Goal: Information Seeking & Learning: Learn about a topic

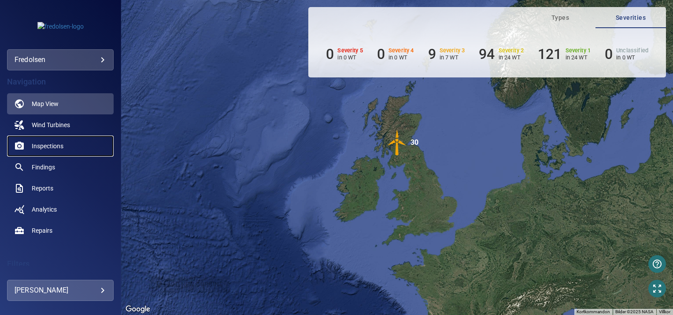
click at [60, 147] on span "Inspections" at bounding box center [48, 146] width 32 height 9
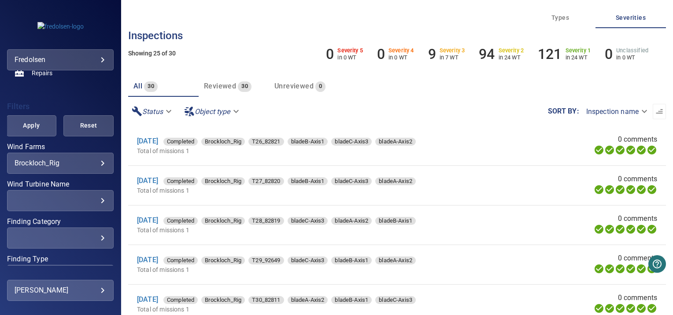
scroll to position [157, 0]
click at [96, 158] on div "**********" at bounding box center [60, 164] width 107 height 21
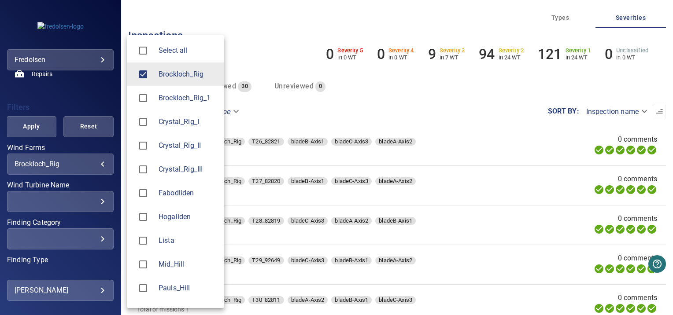
click at [96, 162] on body "**********" at bounding box center [336, 157] width 673 height 315
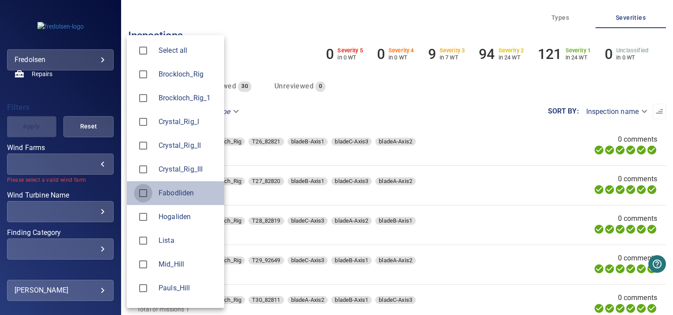
type input "**********"
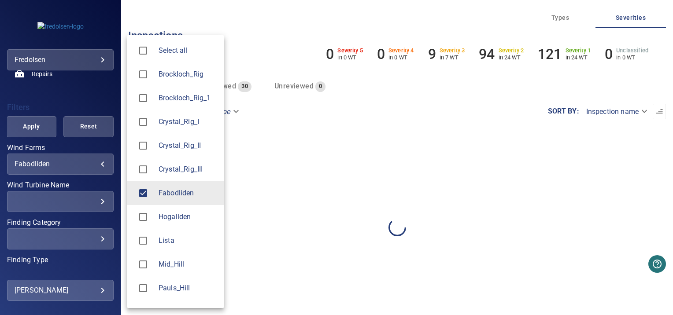
click at [107, 145] on div at bounding box center [336, 157] width 673 height 315
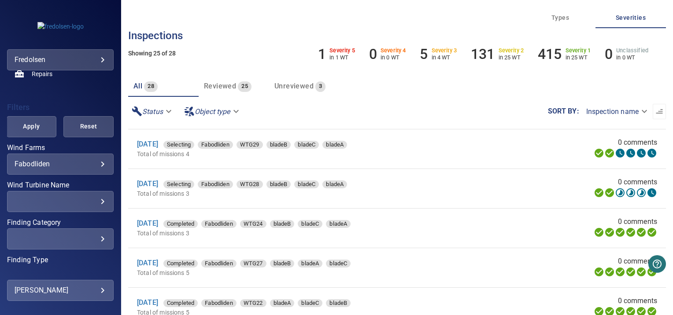
scroll to position [37, 0]
click at [637, 111] on body "**********" at bounding box center [336, 157] width 673 height 315
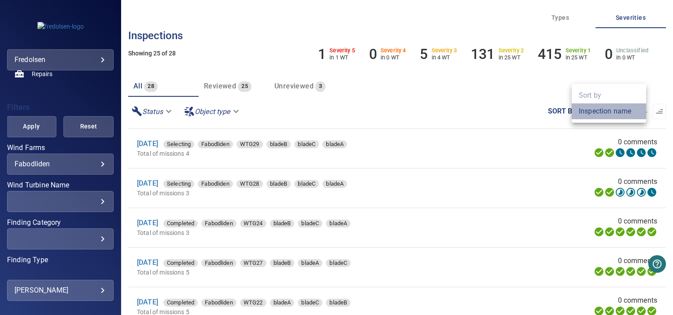
click at [637, 111] on li "Inspection name" at bounding box center [609, 111] width 74 height 16
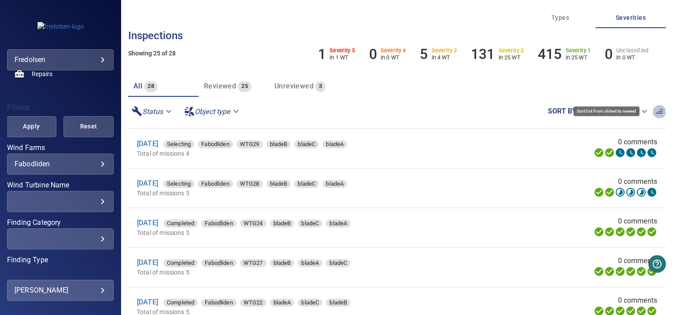
click at [655, 112] on icon "button" at bounding box center [659, 111] width 9 height 9
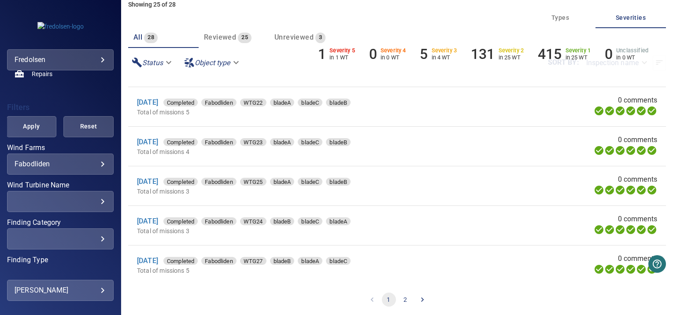
scroll to position [51, 0]
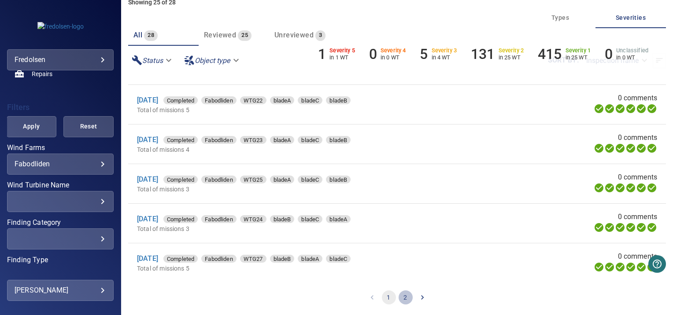
click at [402, 300] on button "2" at bounding box center [406, 298] width 14 height 14
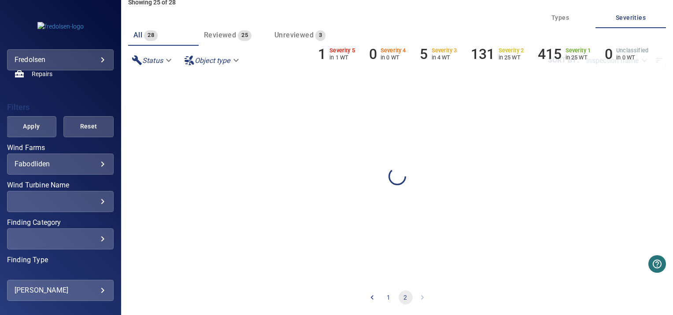
scroll to position [0, 0]
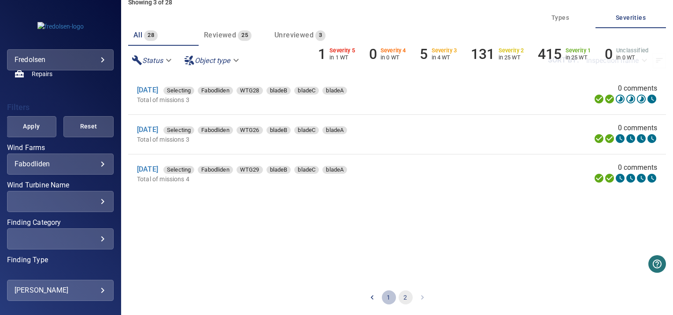
click at [389, 298] on button "1" at bounding box center [389, 298] width 14 height 14
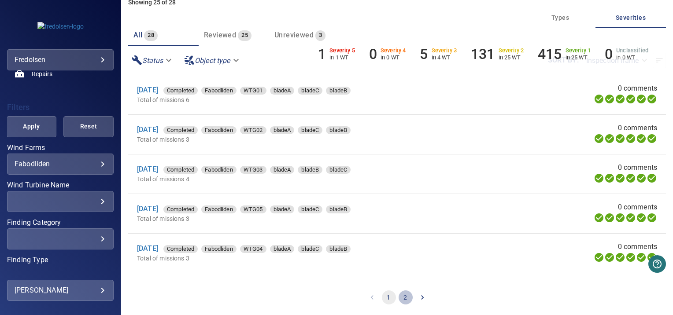
click at [401, 294] on button "2" at bounding box center [406, 298] width 14 height 14
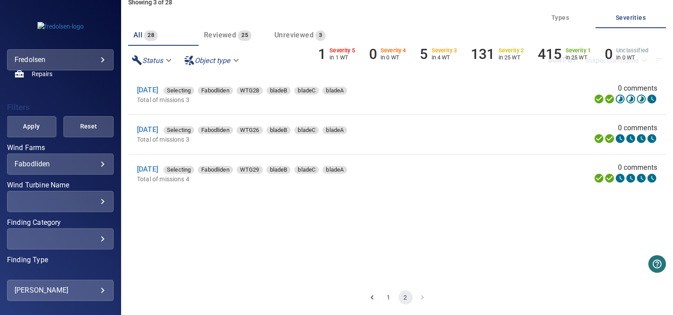
click at [382, 299] on button "1" at bounding box center [389, 298] width 14 height 14
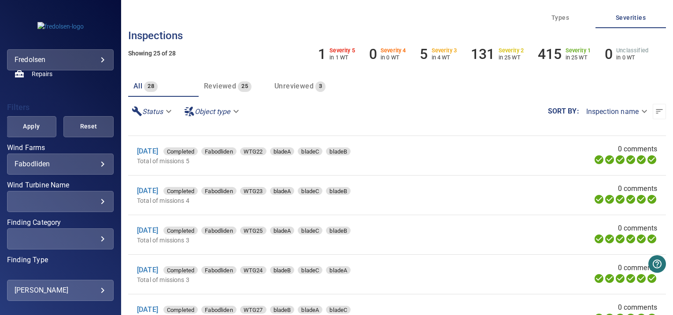
scroll to position [51, 0]
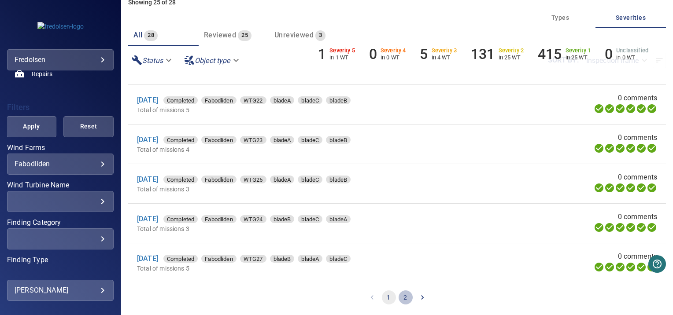
click at [403, 293] on button "2" at bounding box center [406, 298] width 14 height 14
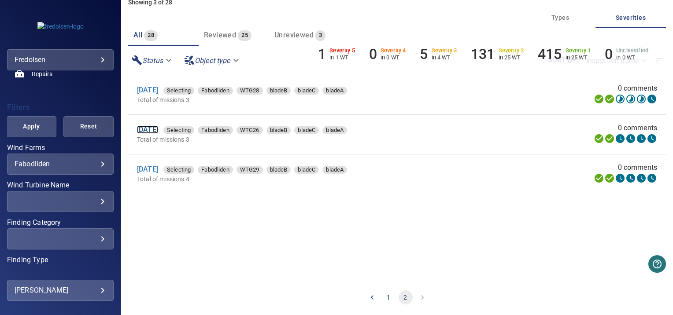
click at [158, 129] on link "[DATE]" at bounding box center [147, 130] width 21 height 8
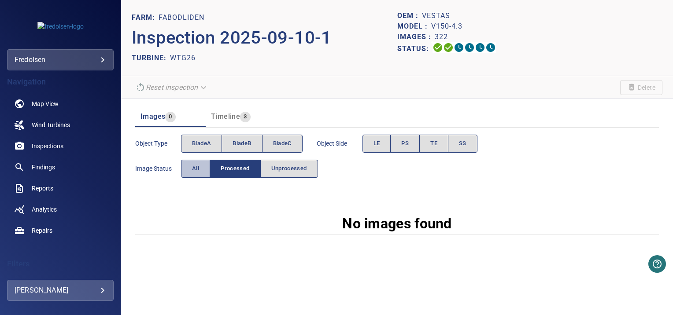
click at [192, 168] on span "All" at bounding box center [195, 169] width 7 height 10
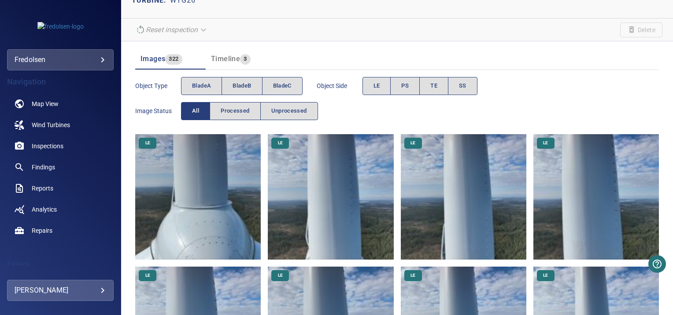
scroll to position [58, 0]
click at [197, 189] on img at bounding box center [198, 197] width 126 height 126
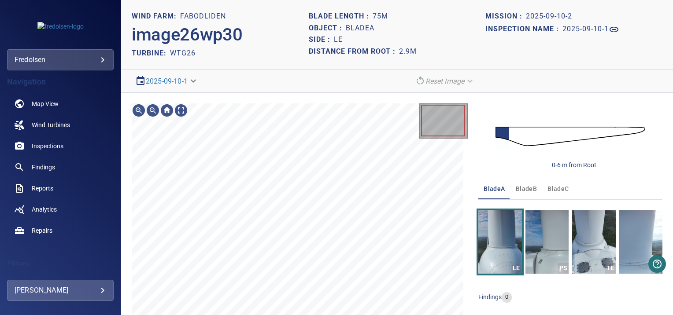
click at [466, 158] on div "1 m Image Filters 0-6 m from Root bladeA bladeB bladeC LE PS TE SS findings 0" at bounding box center [397, 237] width 552 height 288
click at [468, 283] on div "1 m Image Filters 0-6 m from Root bladeA bladeB bladeC LE PS TE SS findings 0" at bounding box center [397, 237] width 552 height 288
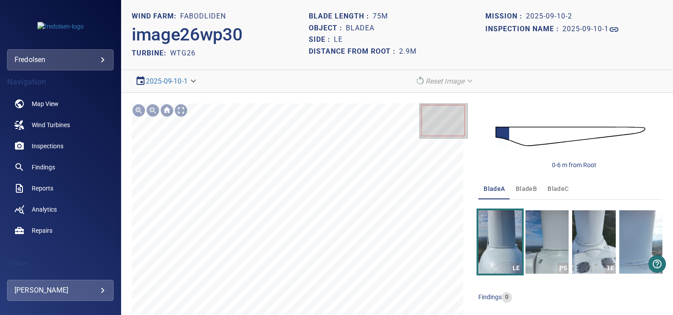
click at [478, 117] on div "0-6 m from Root" at bounding box center [570, 136] width 184 height 66
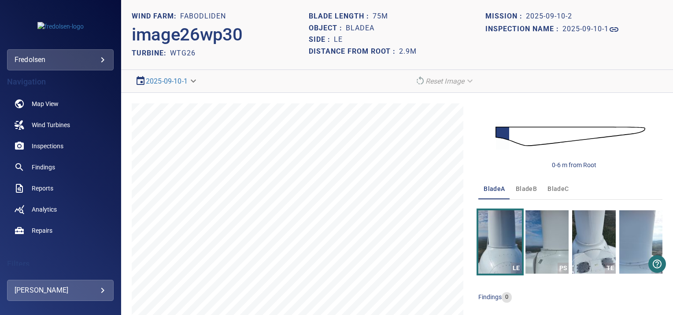
click at [469, 143] on div "1 m Image Filters 0-6 m from Root bladeA bladeB bladeC LE PS TE SS findings 0" at bounding box center [397, 237] width 552 height 288
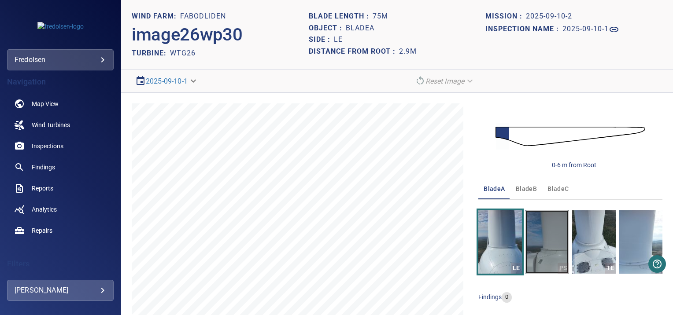
click at [536, 250] on img "button" at bounding box center [546, 242] width 43 height 63
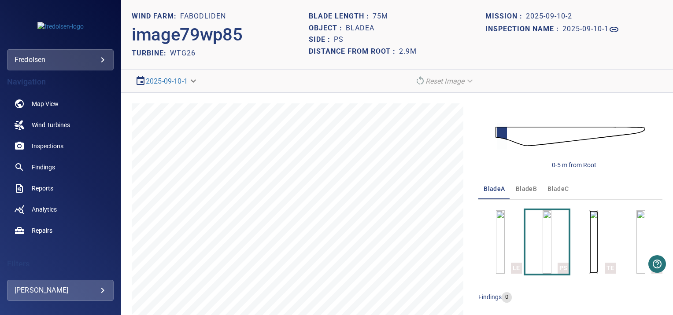
click at [589, 224] on img "button" at bounding box center [593, 242] width 9 height 63
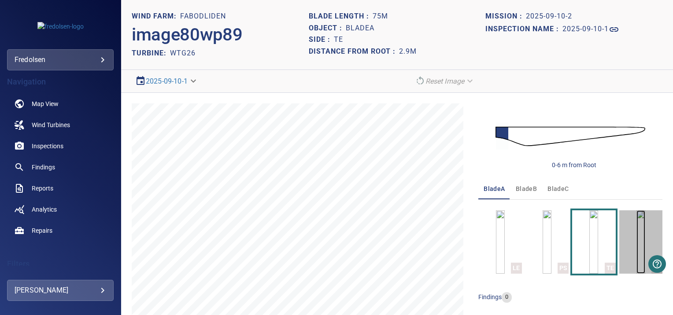
click at [636, 227] on img "button" at bounding box center [640, 242] width 9 height 63
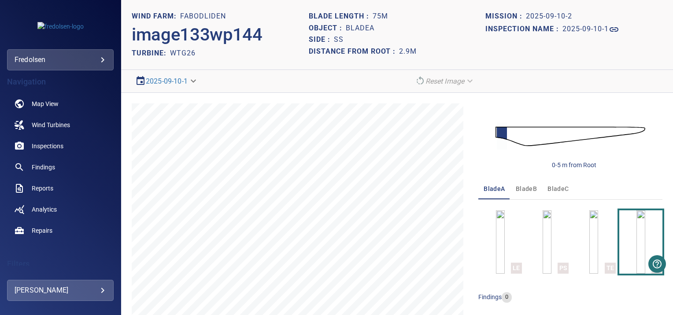
click at [517, 188] on span "bladeB" at bounding box center [526, 189] width 21 height 11
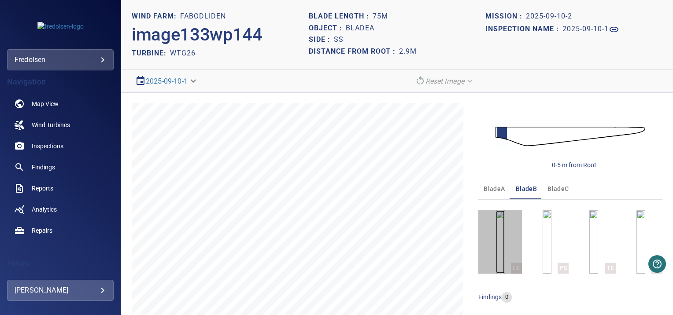
click at [496, 229] on img "button" at bounding box center [500, 242] width 9 height 63
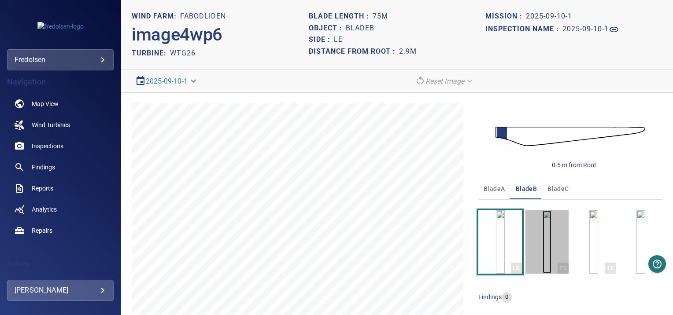
click at [551, 244] on img "button" at bounding box center [547, 242] width 9 height 63
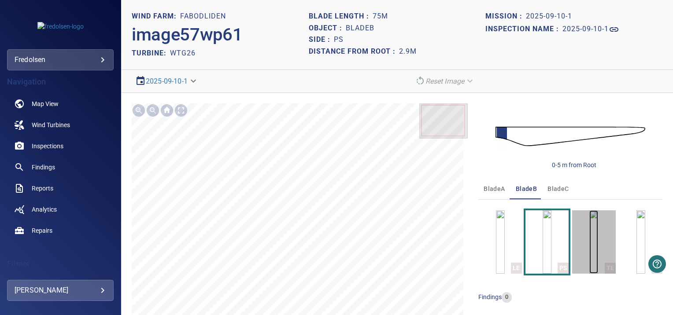
click at [589, 247] on img "button" at bounding box center [593, 242] width 9 height 63
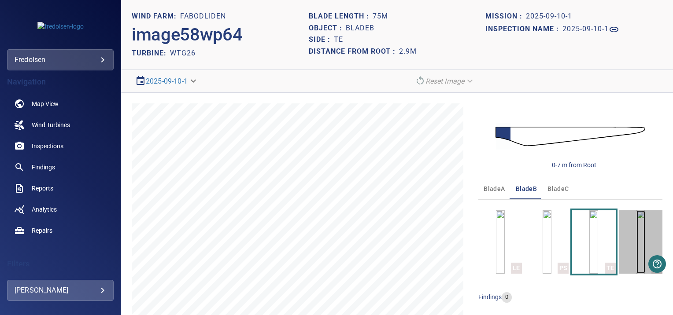
click at [636, 240] on img "button" at bounding box center [640, 242] width 9 height 63
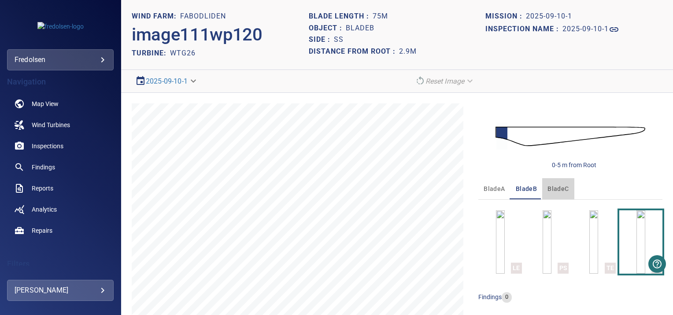
click at [555, 188] on span "bladeC" at bounding box center [557, 189] width 21 height 11
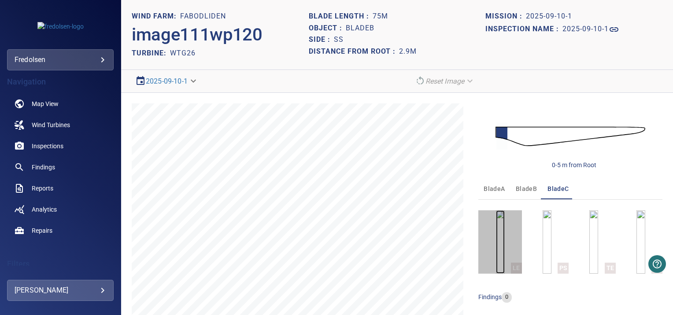
click at [505, 222] on img "button" at bounding box center [500, 242] width 9 height 63
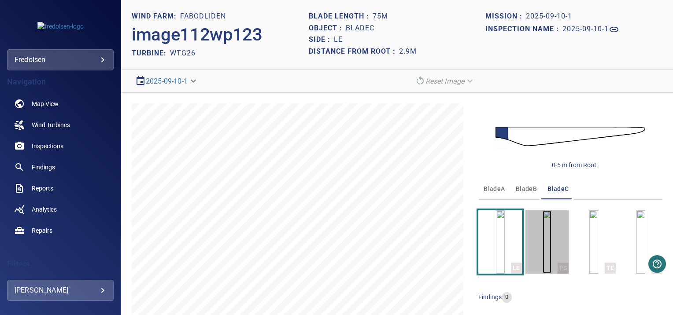
click at [543, 225] on img "button" at bounding box center [547, 242] width 9 height 63
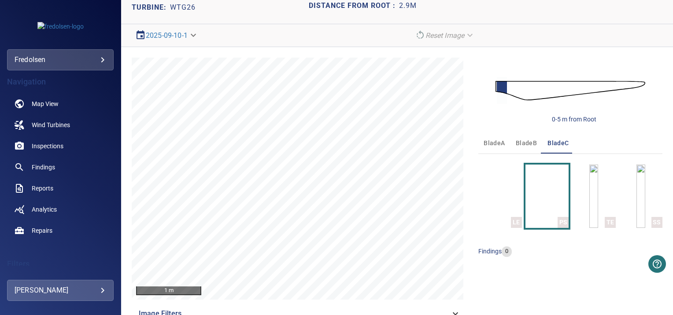
scroll to position [65, 0]
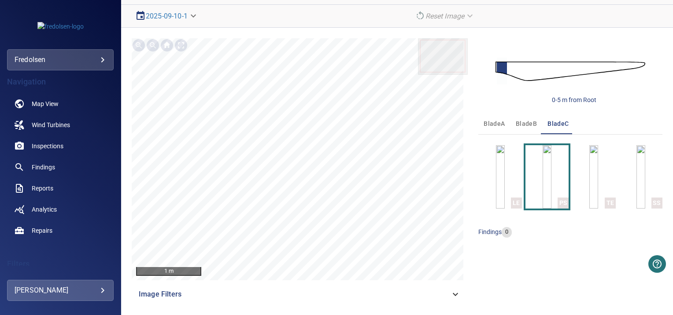
click at [452, 297] on icon at bounding box center [455, 294] width 11 height 11
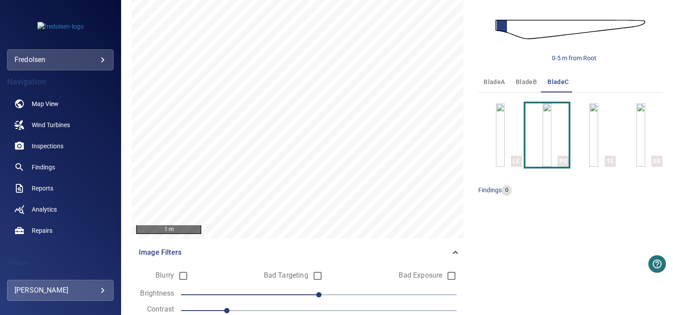
scroll to position [142, 0]
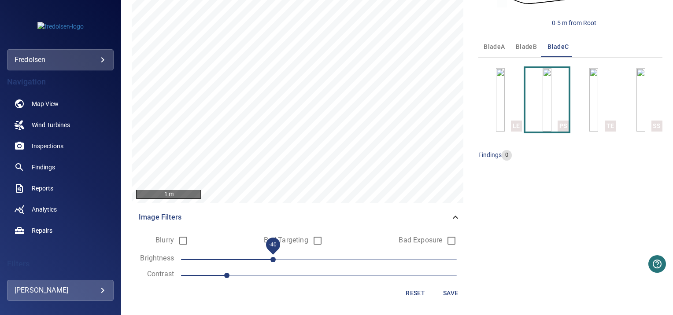
drag, startPoint x: 318, startPoint y: 262, endPoint x: 274, endPoint y: 254, distance: 44.0
click at [274, 257] on span "-40" at bounding box center [272, 259] width 5 height 5
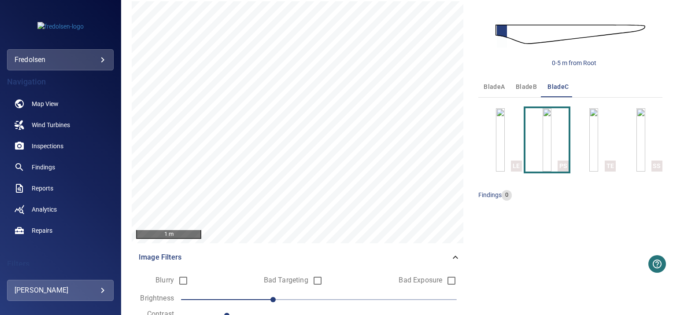
scroll to position [103, 0]
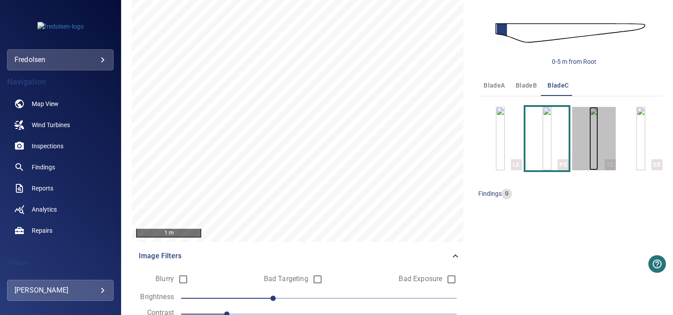
click at [589, 136] on img "button" at bounding box center [593, 138] width 9 height 63
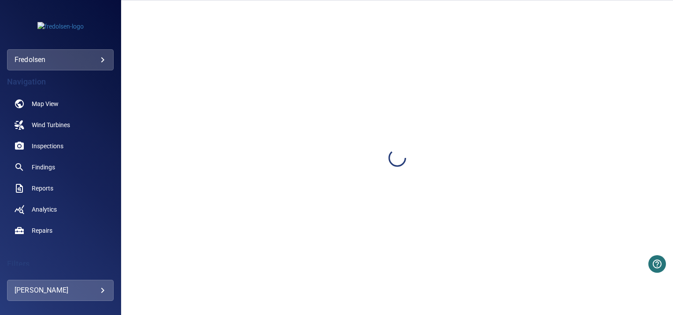
scroll to position [65, 0]
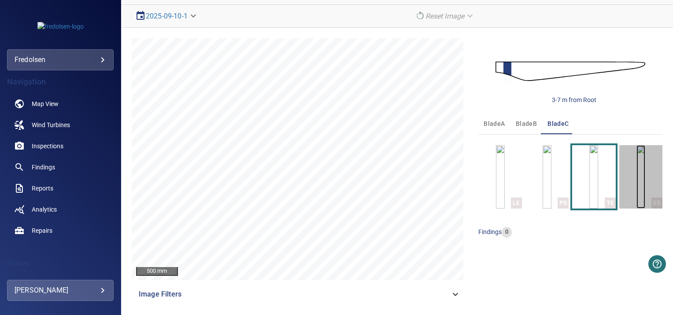
click at [636, 155] on img "button" at bounding box center [640, 176] width 9 height 63
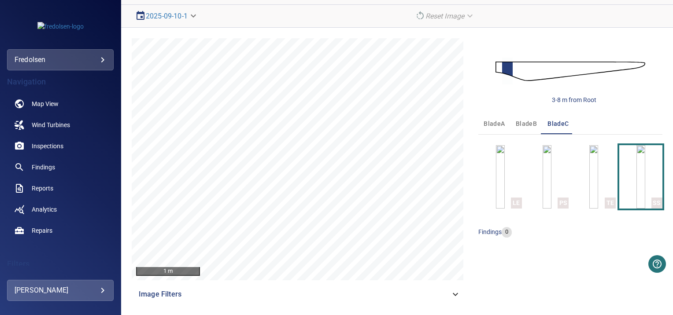
click at [509, 72] on img at bounding box center [570, 71] width 150 height 36
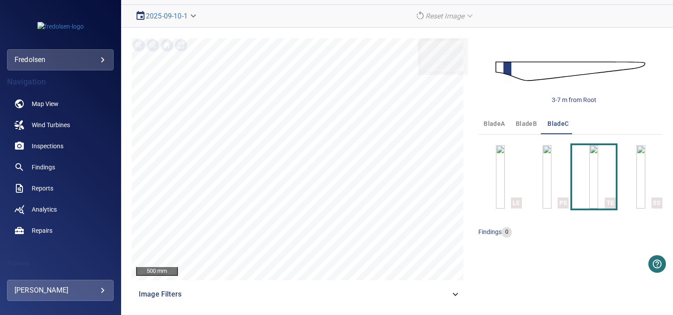
click at [508, 65] on img at bounding box center [570, 71] width 150 height 36
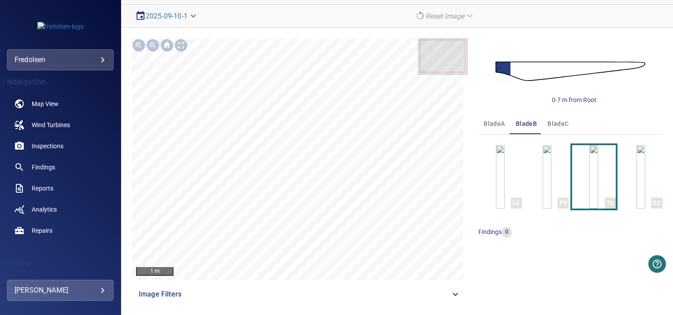
click at [514, 71] on img at bounding box center [570, 71] width 150 height 36
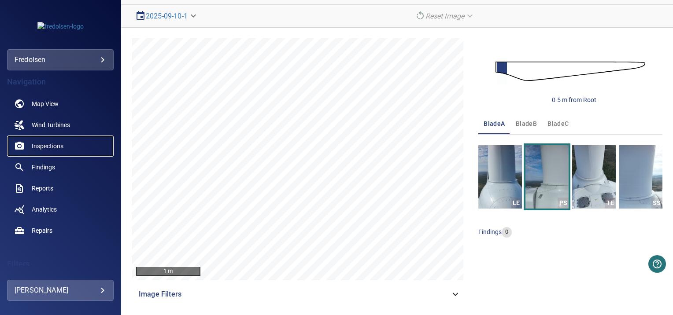
click at [55, 147] on span "Inspections" at bounding box center [48, 146] width 32 height 9
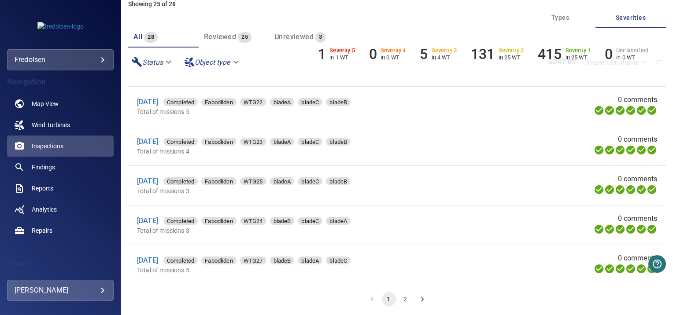
scroll to position [51, 0]
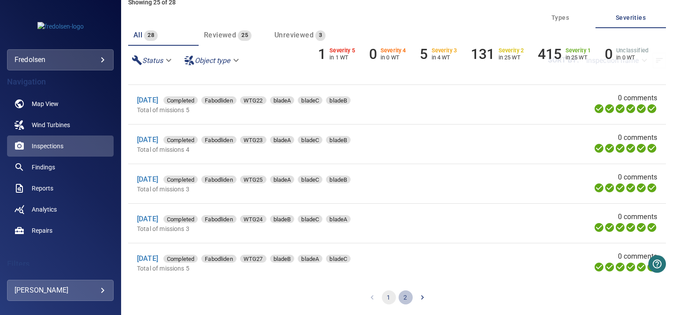
click at [403, 301] on button "2" at bounding box center [406, 298] width 14 height 14
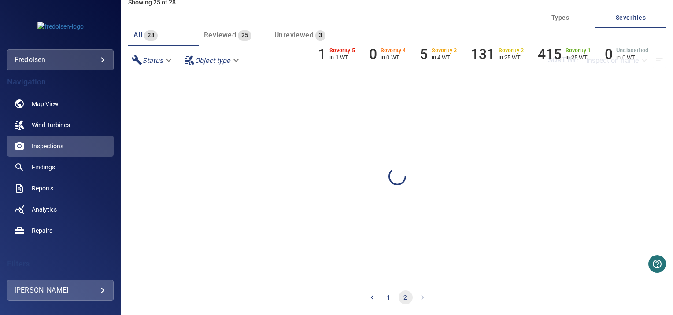
scroll to position [0, 0]
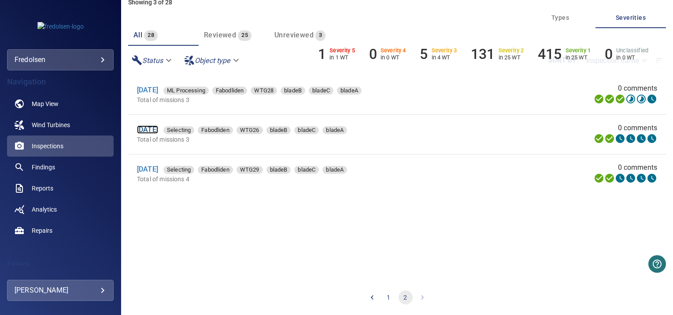
click at [158, 129] on link "[DATE]" at bounding box center [147, 130] width 21 height 8
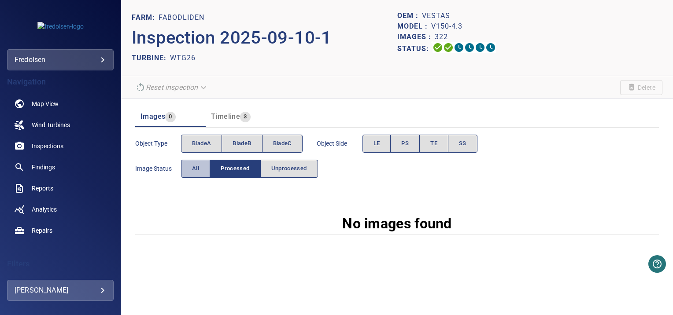
click at [200, 173] on button "All" at bounding box center [195, 169] width 29 height 18
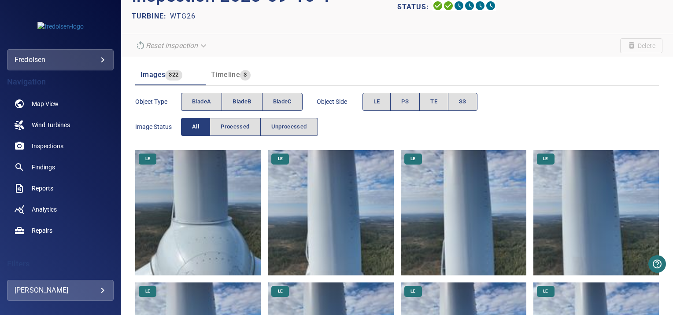
scroll to position [41, 0]
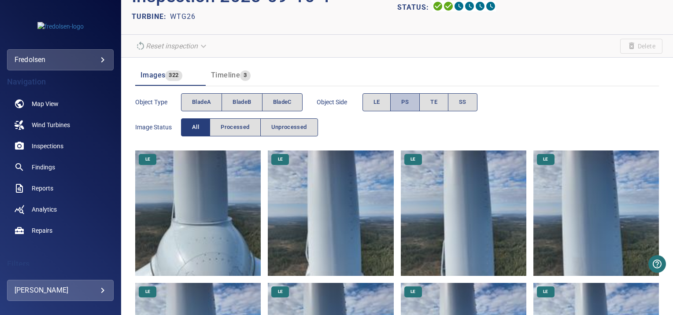
click at [409, 104] on span "PS" at bounding box center [404, 102] width 7 height 10
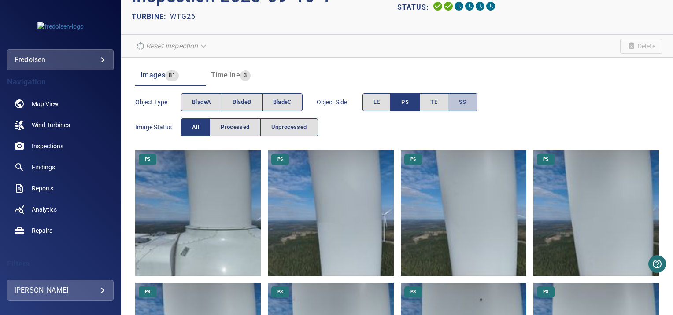
click at [462, 99] on span "SS" at bounding box center [462, 102] width 7 height 10
click at [402, 100] on button "PS" at bounding box center [405, 102] width 30 height 18
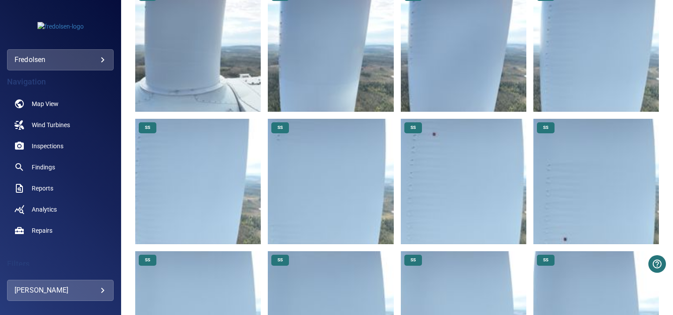
scroll to position [201, 0]
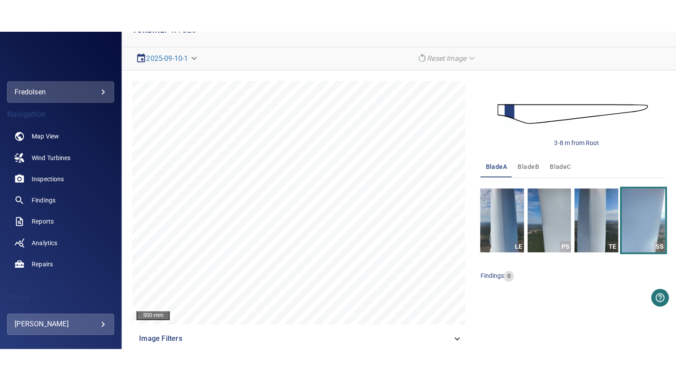
scroll to position [57, 0]
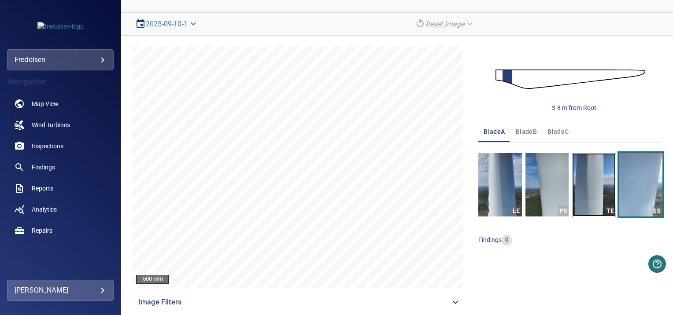
click at [585, 200] on img "button" at bounding box center [593, 184] width 43 height 63
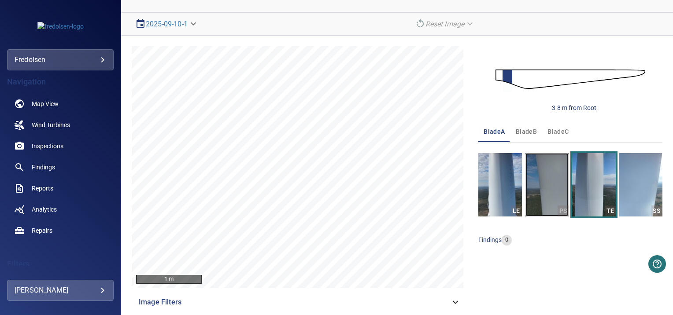
click at [552, 190] on img "button" at bounding box center [546, 184] width 43 height 63
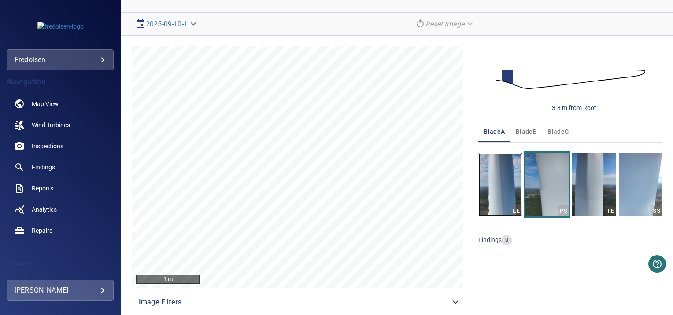
click at [507, 190] on img "button" at bounding box center [499, 184] width 43 height 63
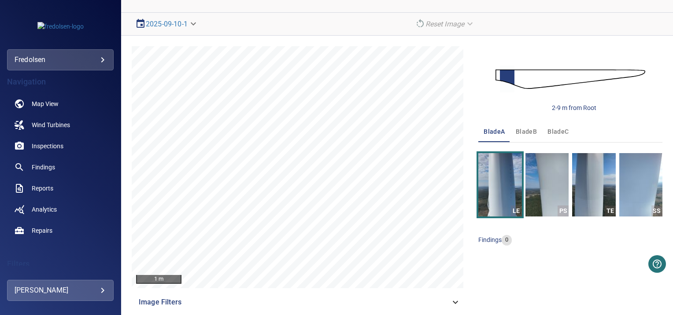
click at [521, 133] on span "bladeB" at bounding box center [526, 131] width 21 height 11
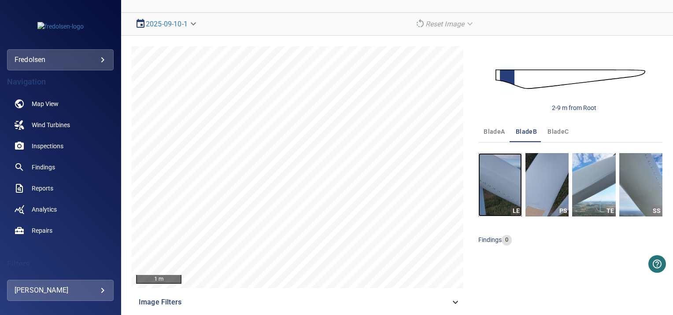
click at [497, 169] on img "button" at bounding box center [499, 184] width 43 height 63
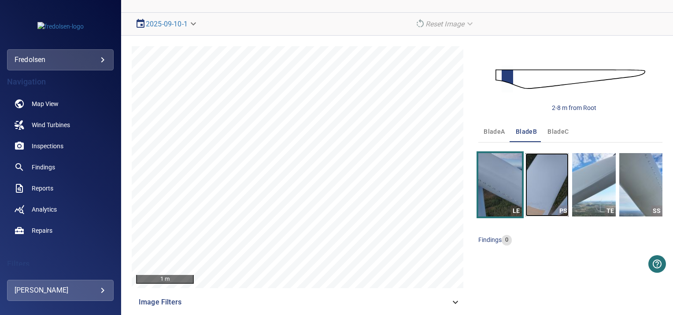
click at [530, 174] on img "button" at bounding box center [546, 184] width 43 height 63
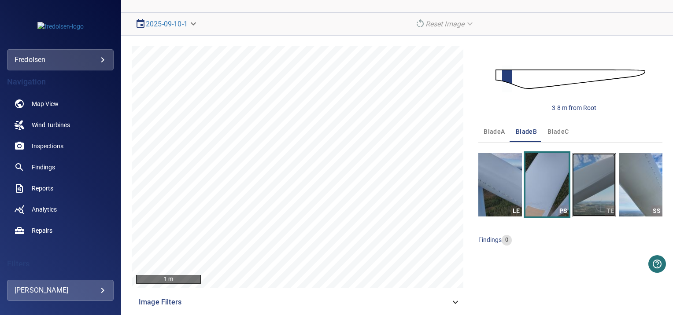
click at [573, 176] on img "button" at bounding box center [593, 184] width 43 height 63
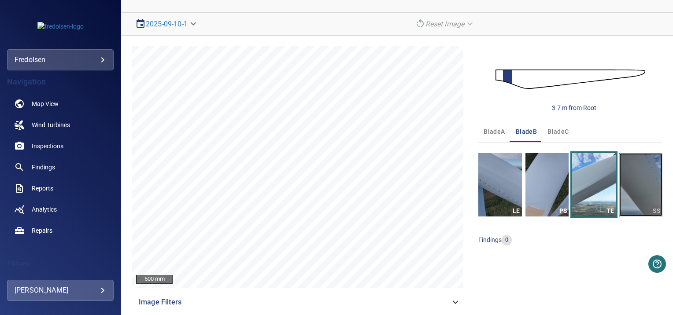
click at [620, 175] on img "button" at bounding box center [640, 184] width 43 height 63
